Goal: Task Accomplishment & Management: Use online tool/utility

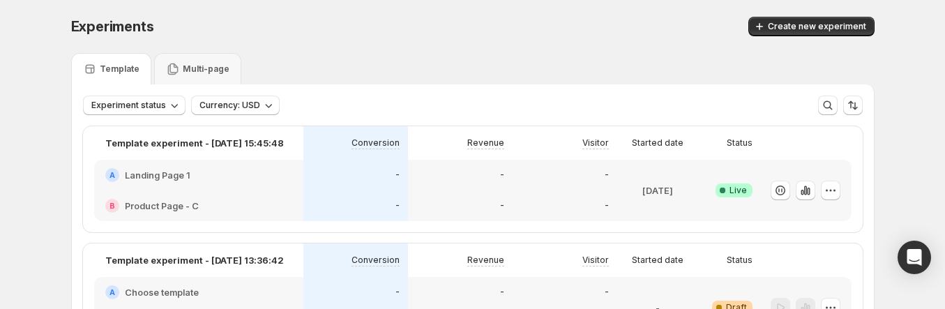
click at [516, 70] on div "Template Multi-page" at bounding box center [472, 68] width 803 height 31
click at [727, 56] on div "Template Multi-page" at bounding box center [472, 68] width 803 height 31
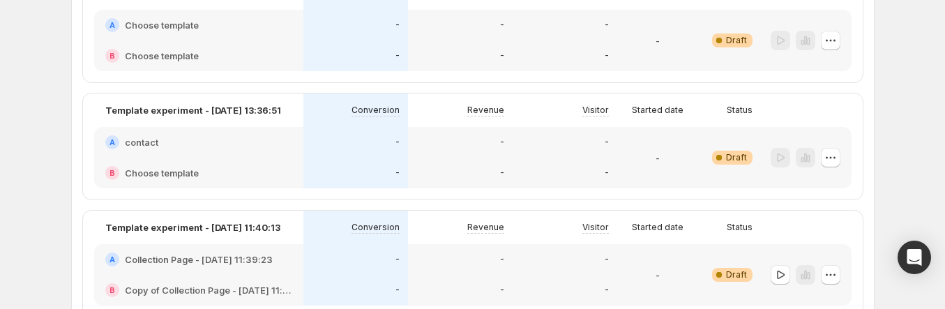
scroll to position [501, 0]
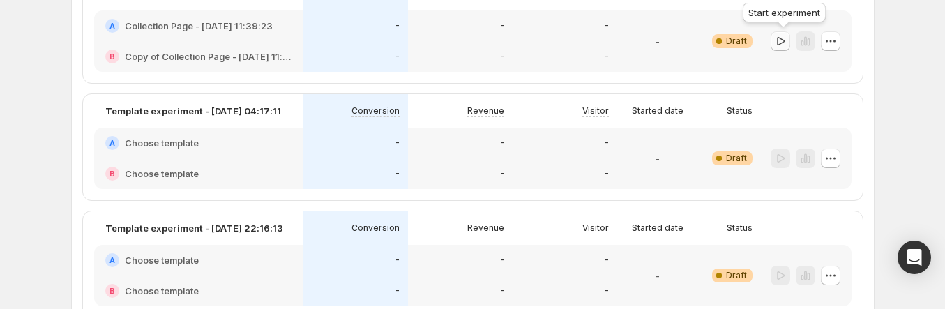
click at [783, 39] on icon "button" at bounding box center [780, 41] width 14 height 14
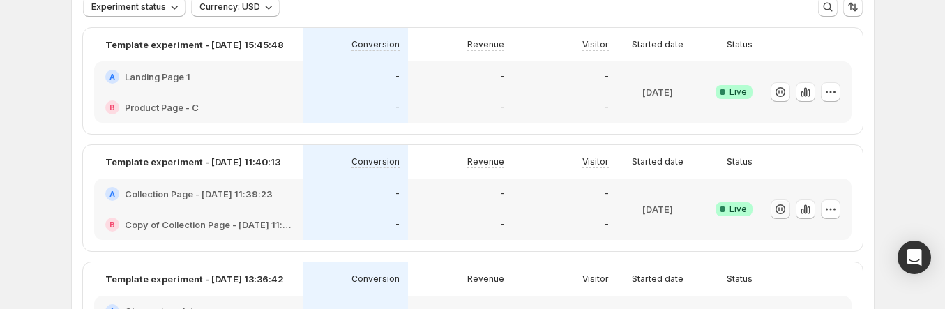
scroll to position [89, 0]
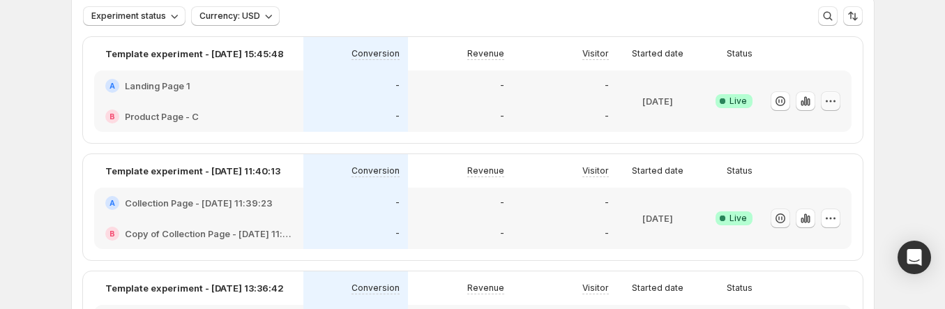
click at [831, 93] on button "button" at bounding box center [830, 101] width 20 height 20
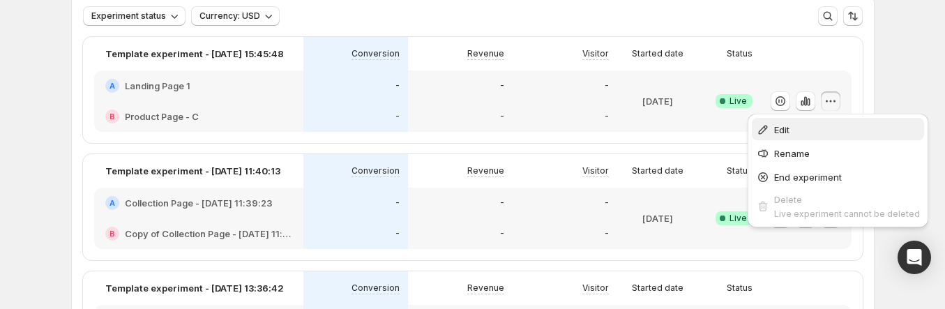
click at [802, 120] on button "Edit" at bounding box center [837, 129] width 172 height 22
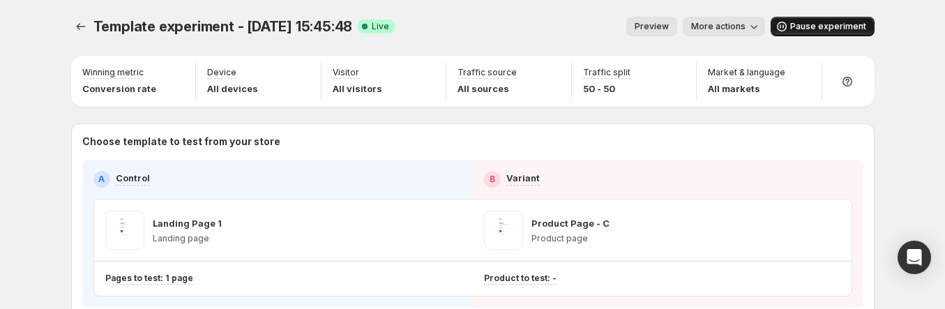
click at [816, 21] on span "Pause experiment" at bounding box center [828, 26] width 76 height 11
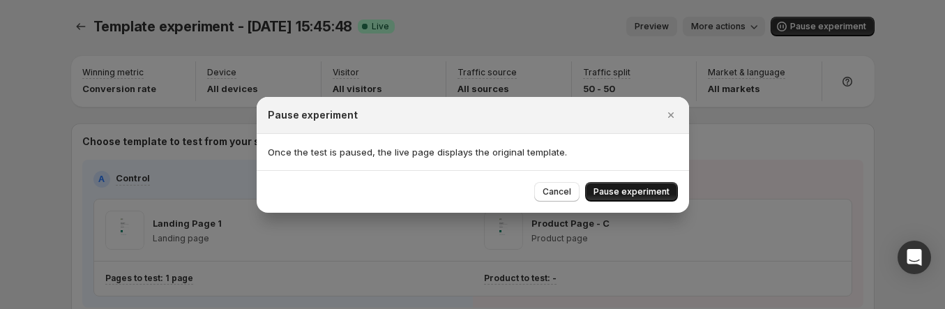
click at [634, 183] on button "Pause experiment" at bounding box center [631, 192] width 93 height 20
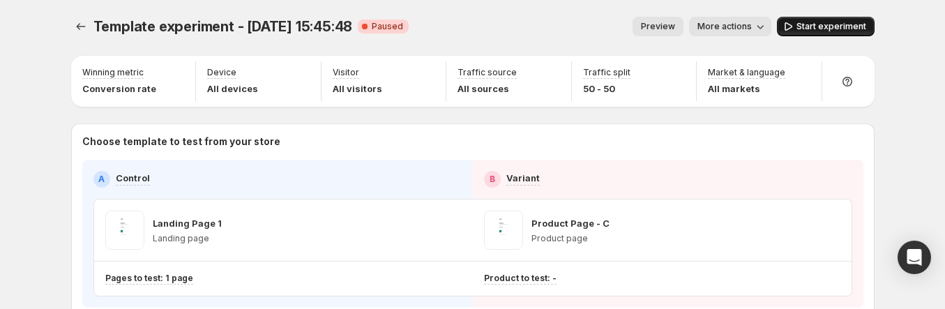
click at [801, 33] on button "Start experiment" at bounding box center [826, 27] width 98 height 20
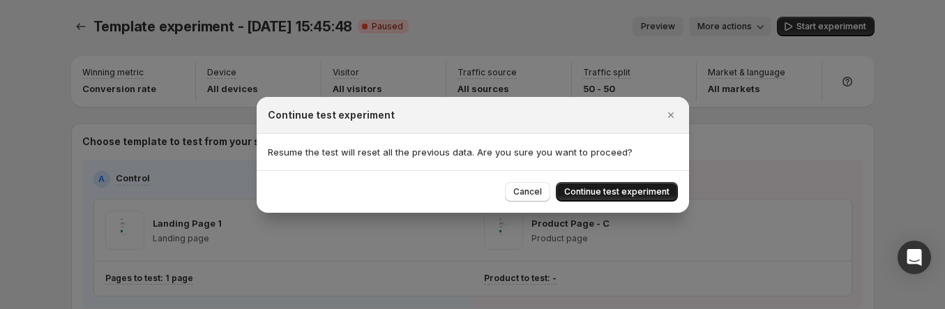
click at [669, 184] on button "Continue test experiment" at bounding box center [617, 192] width 122 height 20
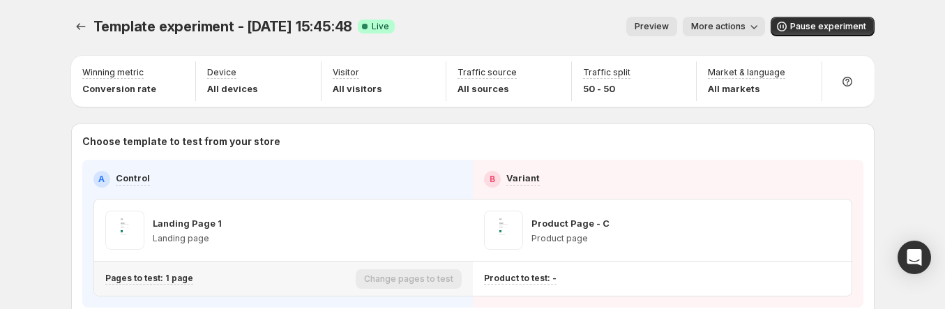
click at [162, 287] on div "Pages to test: 1 page" at bounding box center [227, 278] width 245 height 23
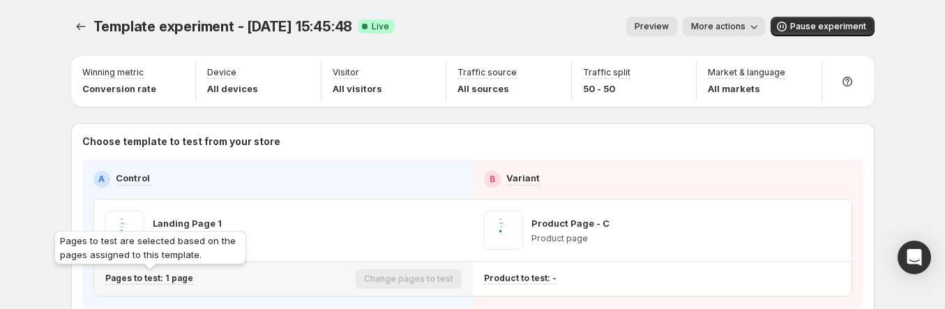
drag, startPoint x: 171, startPoint y: 279, endPoint x: 183, endPoint y: 283, distance: 13.2
click at [171, 279] on p "Pages to test: 1 page" at bounding box center [149, 278] width 88 height 11
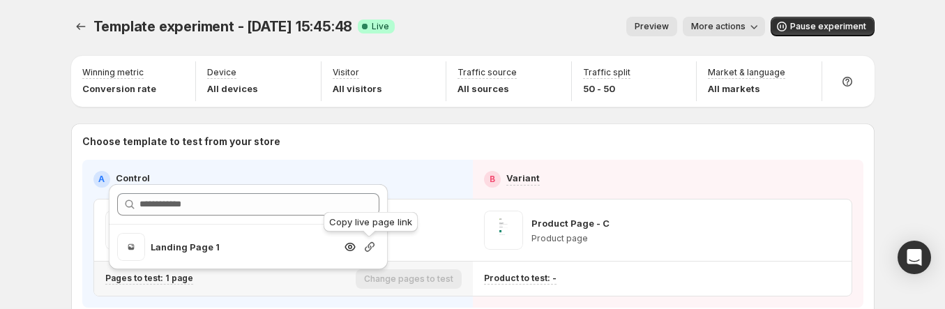
click at [370, 244] on icon "button" at bounding box center [369, 247] width 14 height 14
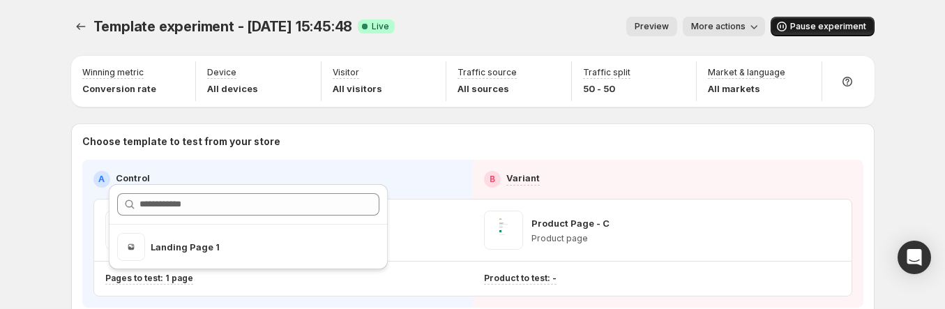
click at [850, 24] on span "Pause experiment" at bounding box center [828, 26] width 76 height 11
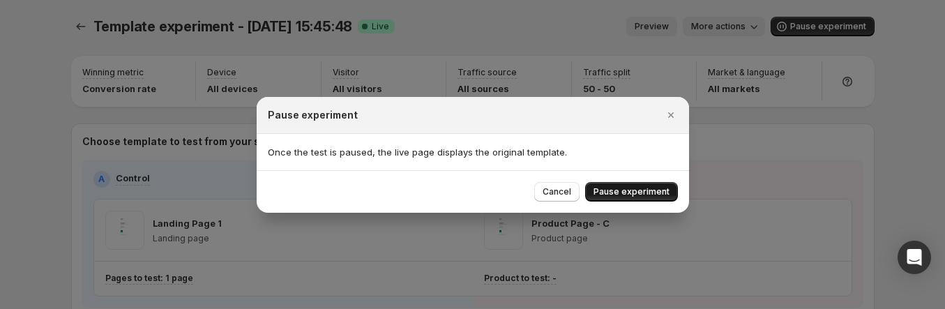
click at [650, 188] on span "Pause experiment" at bounding box center [631, 191] width 76 height 11
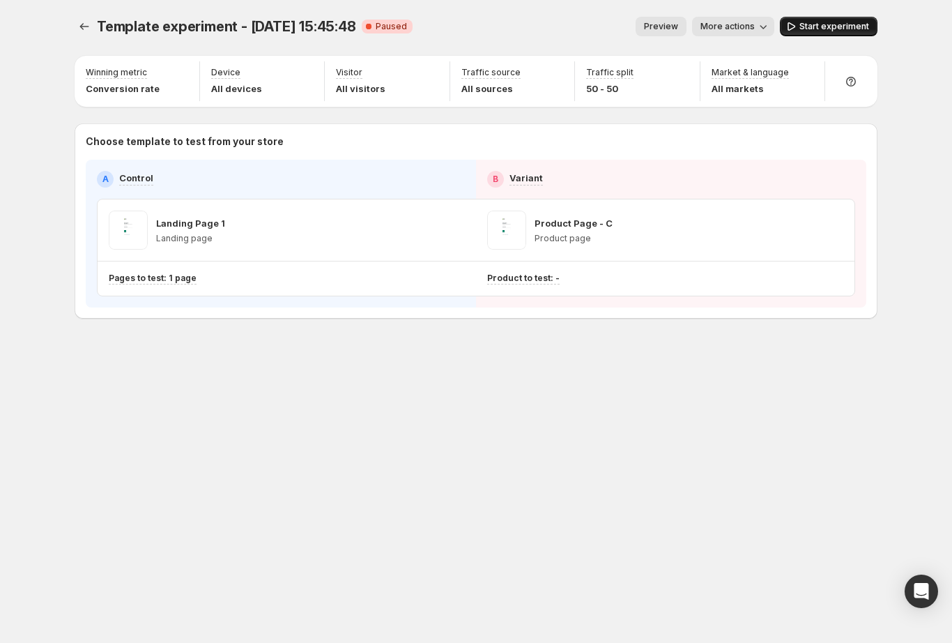
click at [826, 28] on span "Start experiment" at bounding box center [835, 26] width 70 height 11
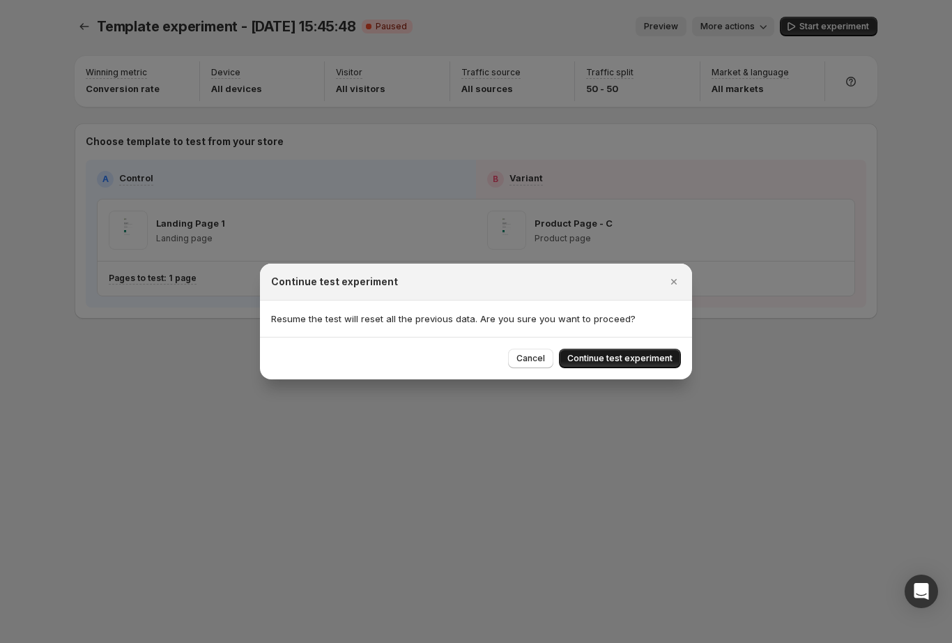
click at [643, 351] on button "Continue test experiment" at bounding box center [620, 359] width 122 height 20
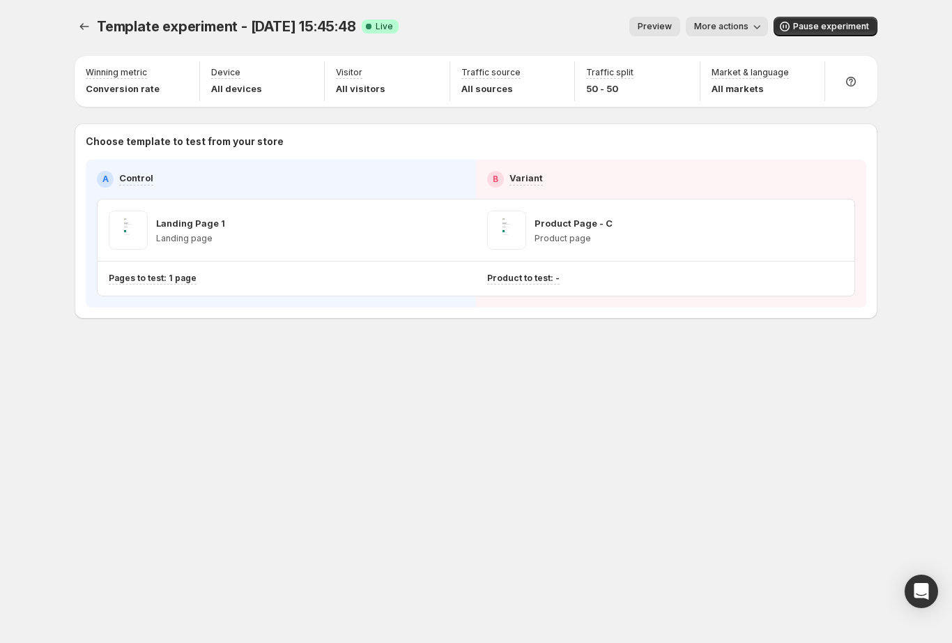
click at [411, 354] on div "Template experiment - [DATE] 15:45:48. This page is ready Template experiment -…" at bounding box center [476, 197] width 837 height 394
